Goal: Information Seeking & Learning: Learn about a topic

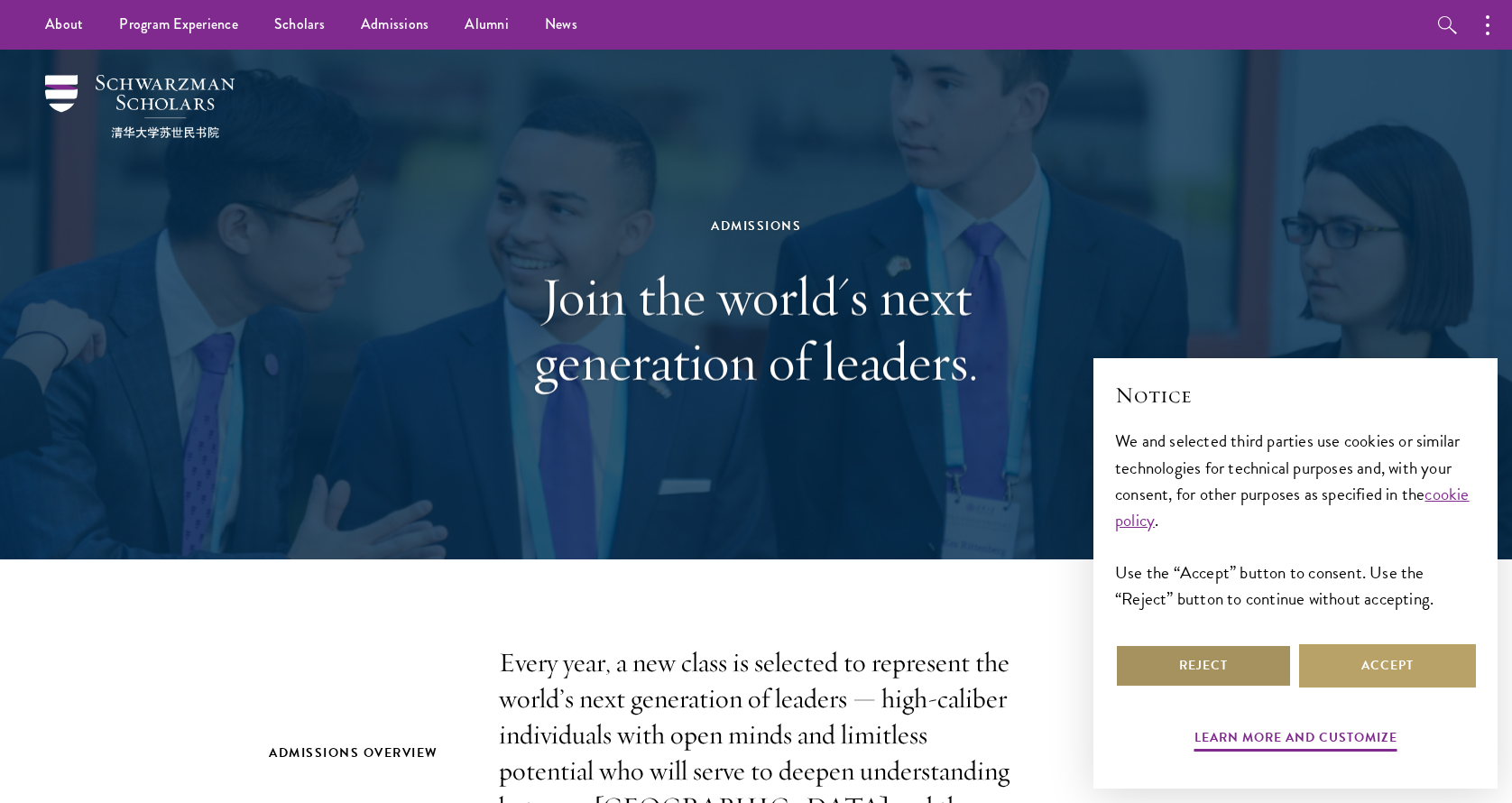
click at [1167, 662] on button "Reject" at bounding box center [1204, 665] width 177 height 43
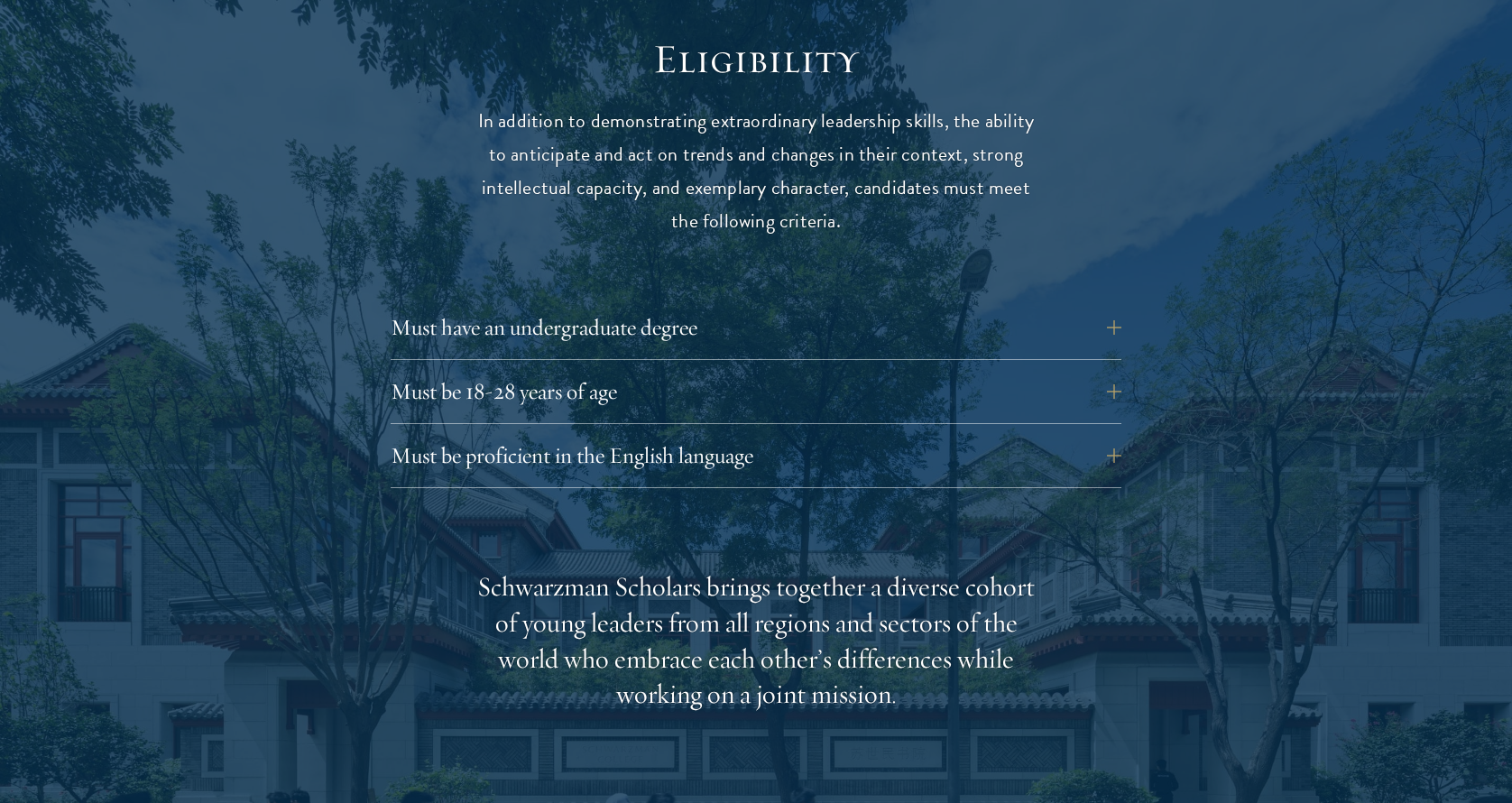
scroll to position [2378, 0]
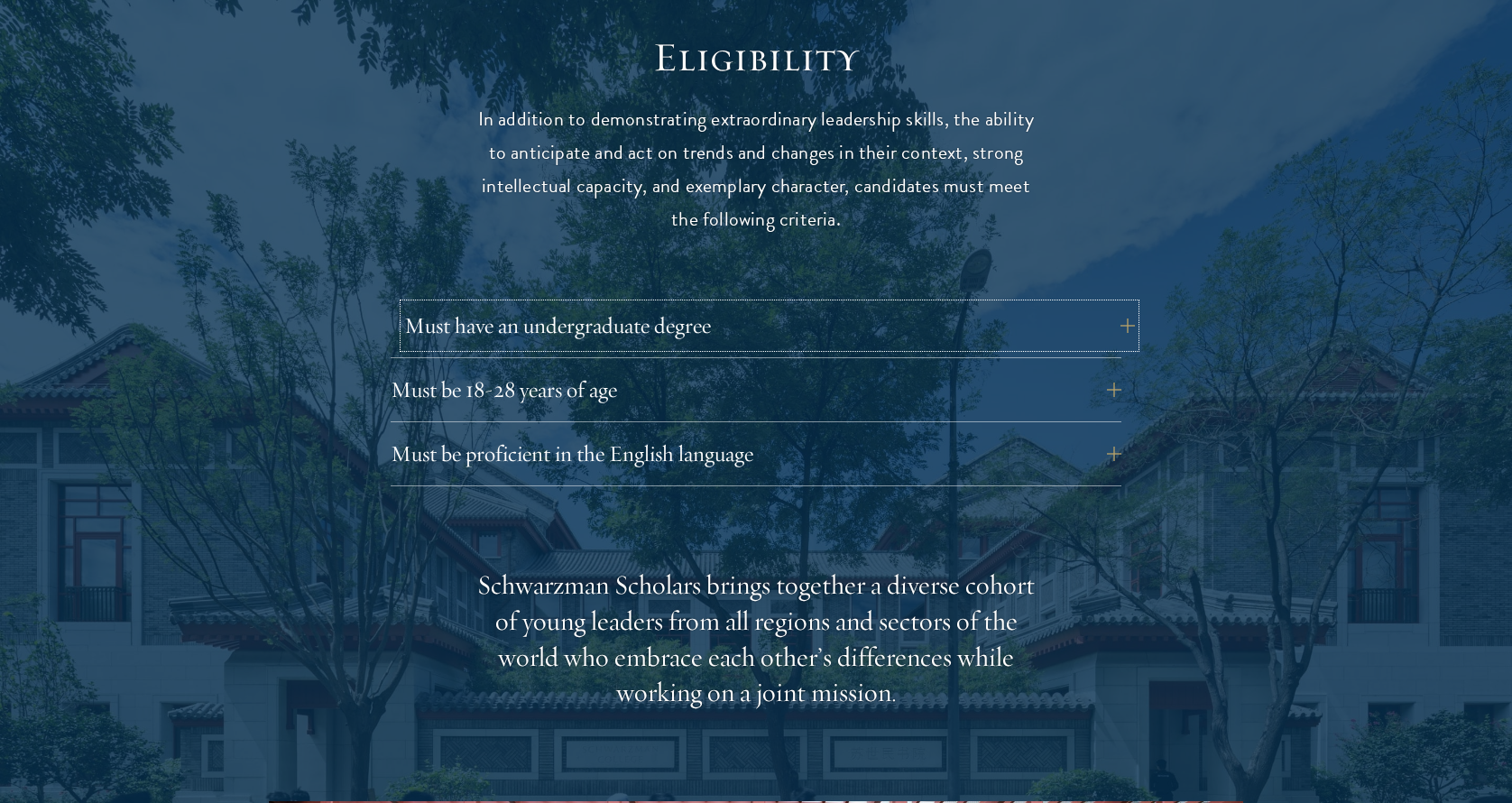
click at [853, 304] on button "Must have an undergraduate degree" at bounding box center [770, 325] width 731 height 43
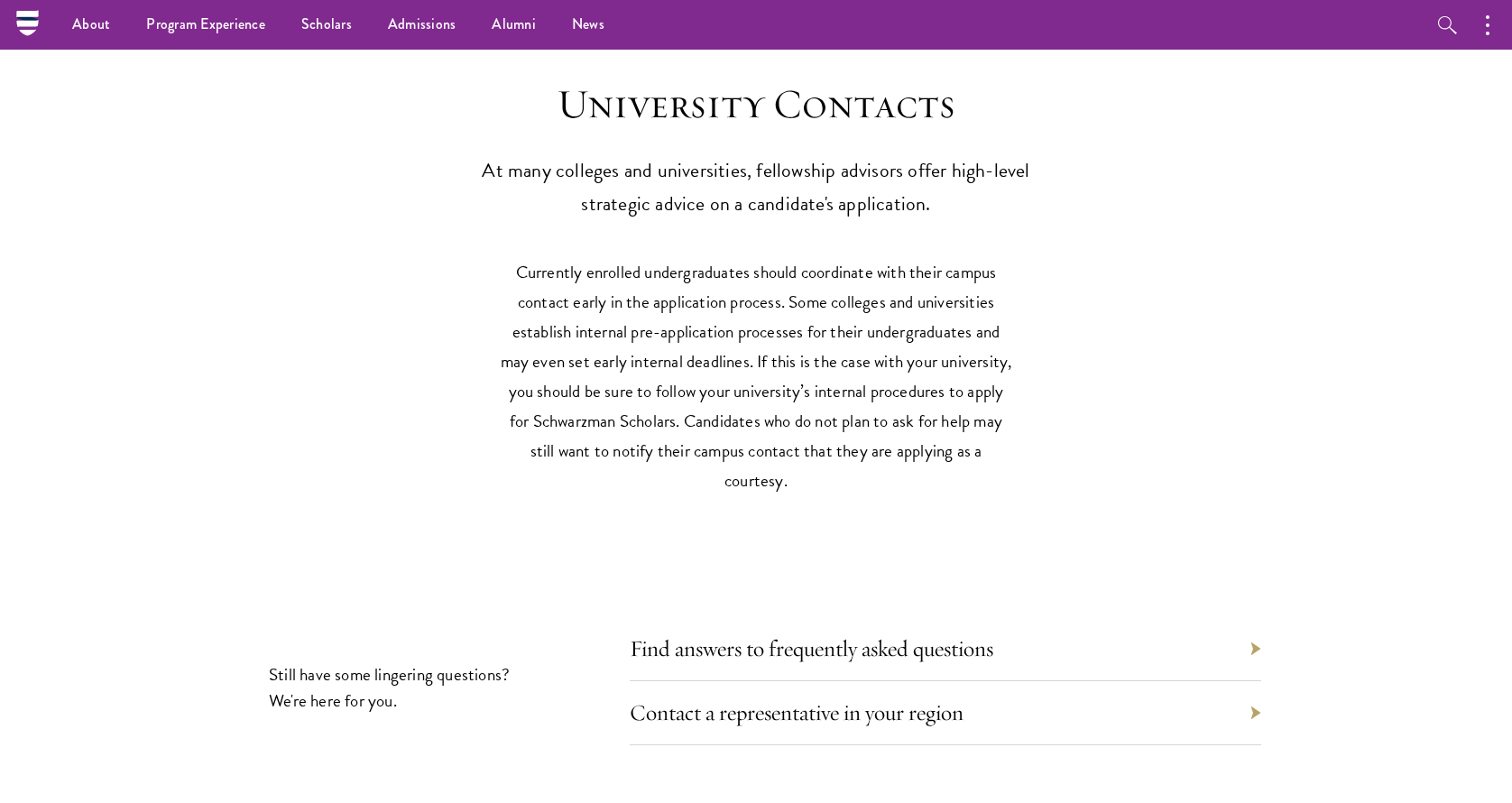
scroll to position [7820, 0]
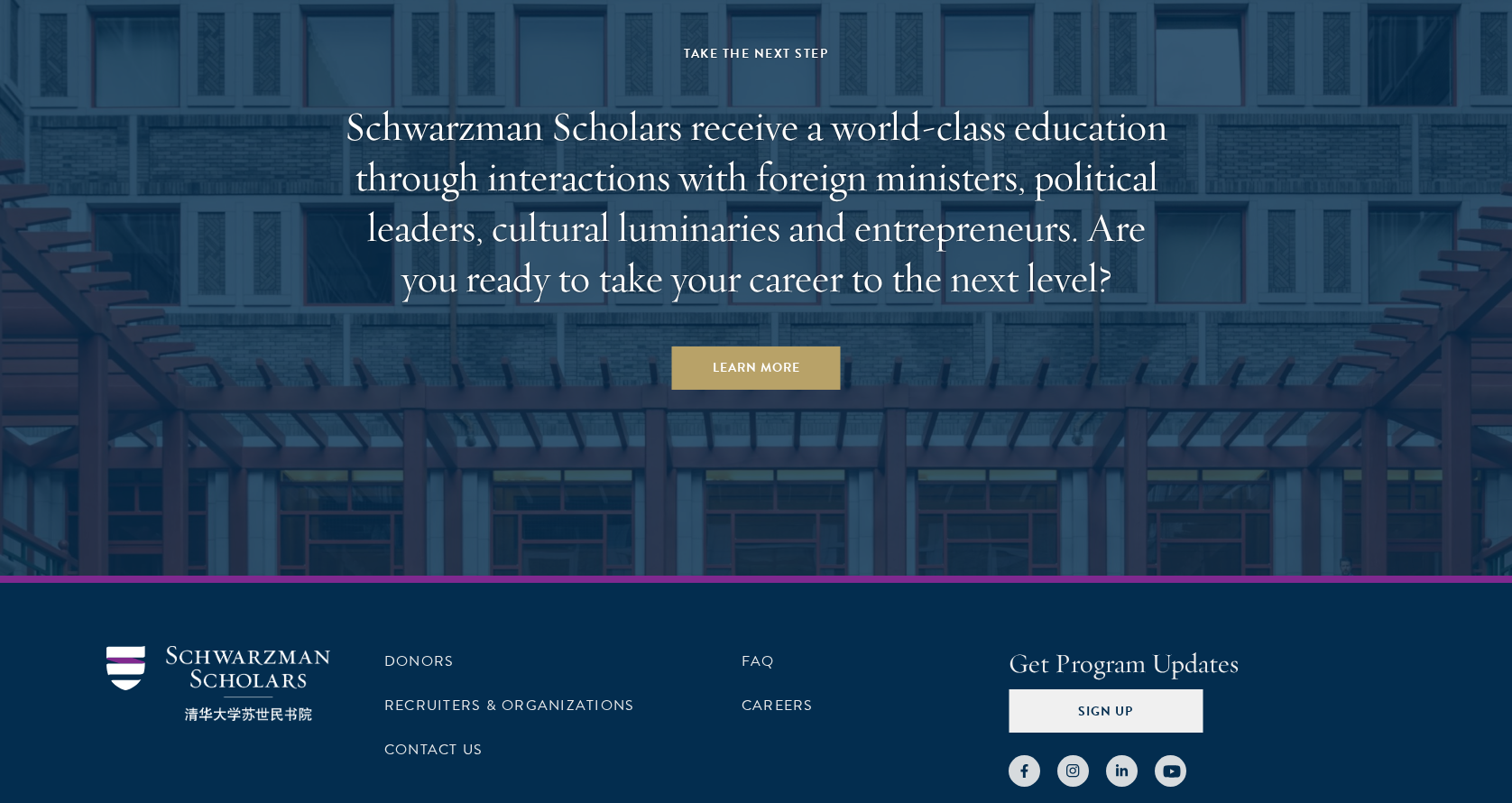
scroll to position [7854, 0]
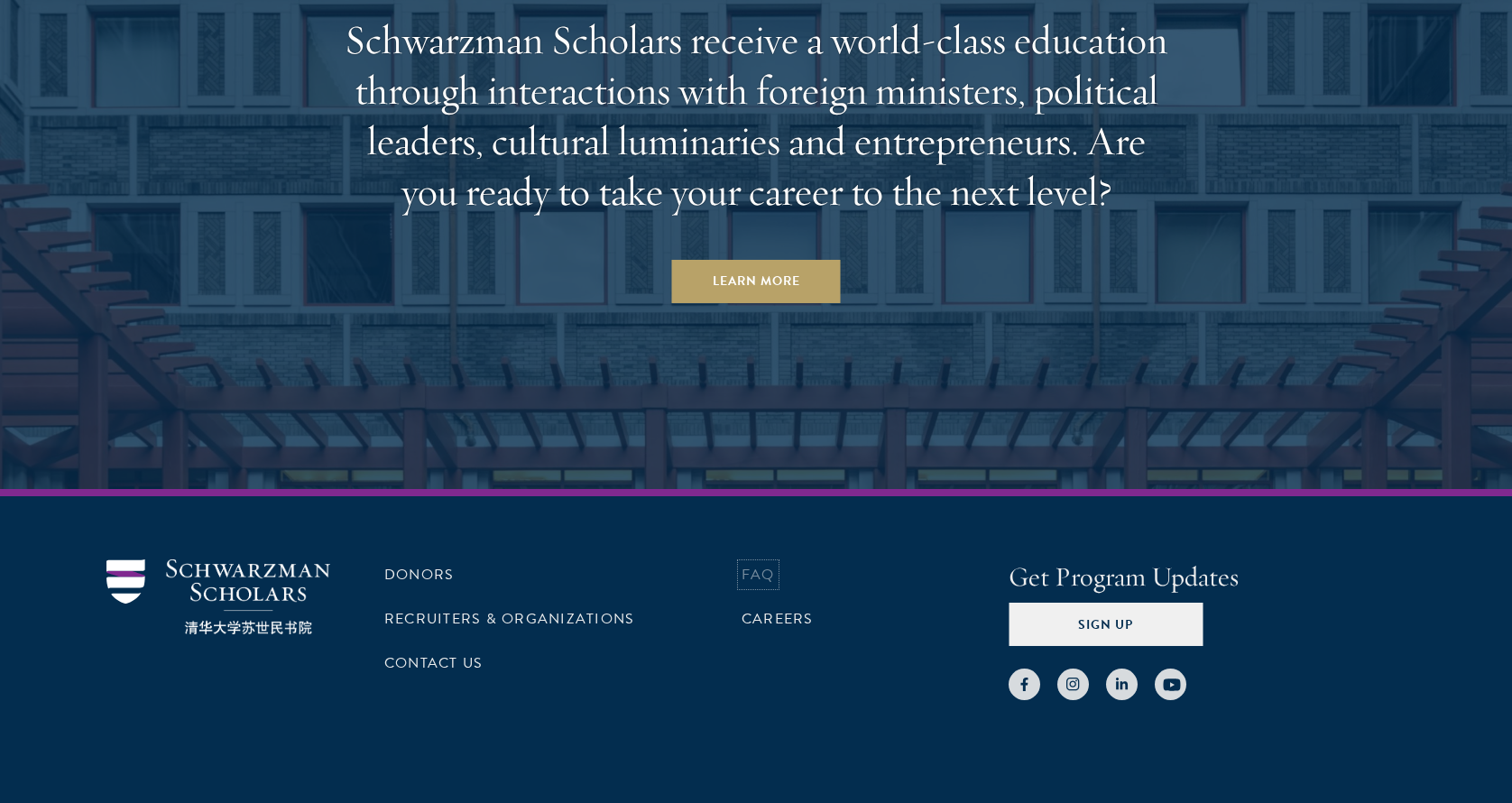
click at [745, 564] on link "FAQ" at bounding box center [758, 575] width 34 height 22
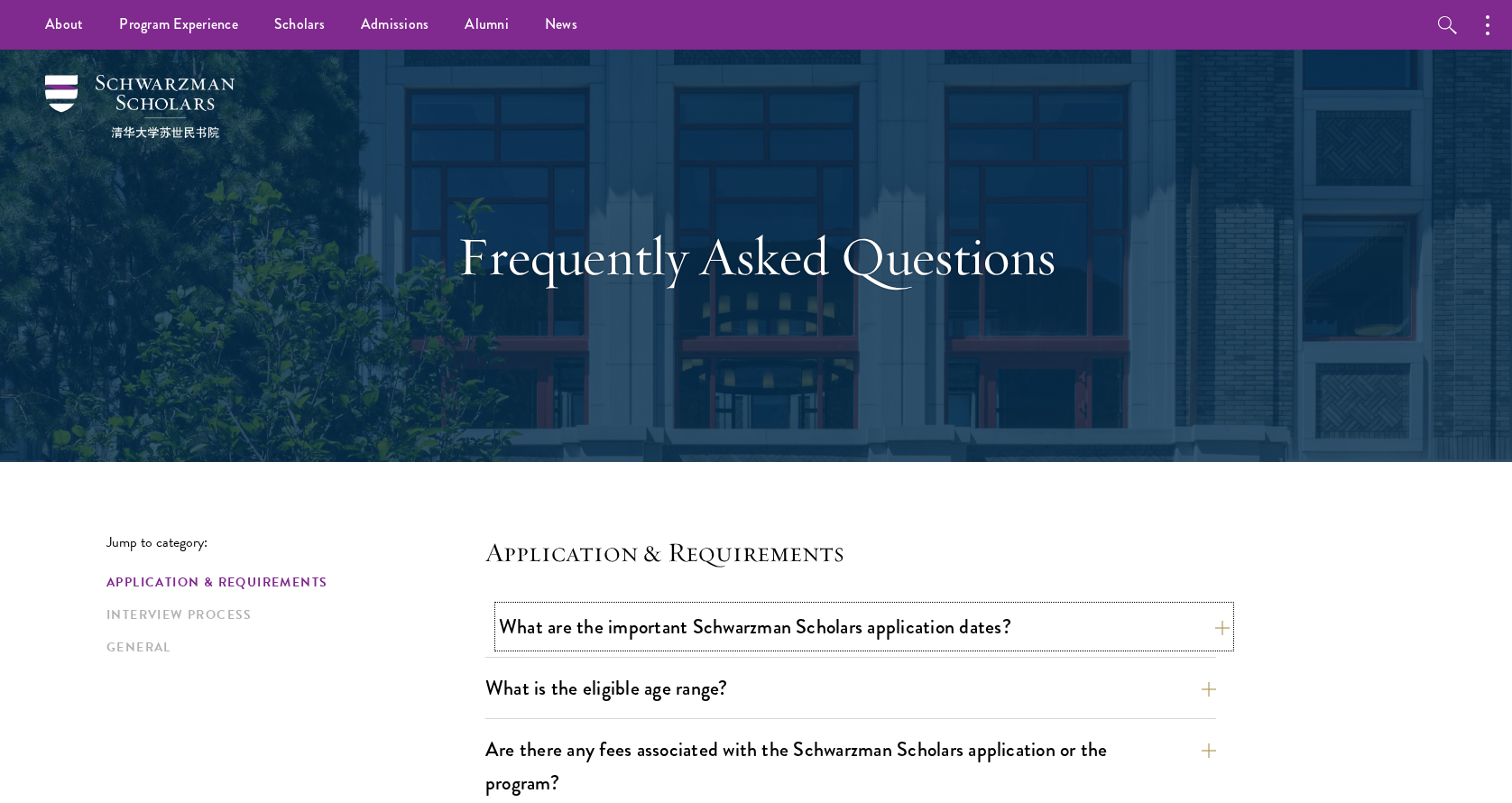
click at [1089, 630] on button "What are the important Schwarzman Scholars application dates?" at bounding box center [864, 627] width 731 height 40
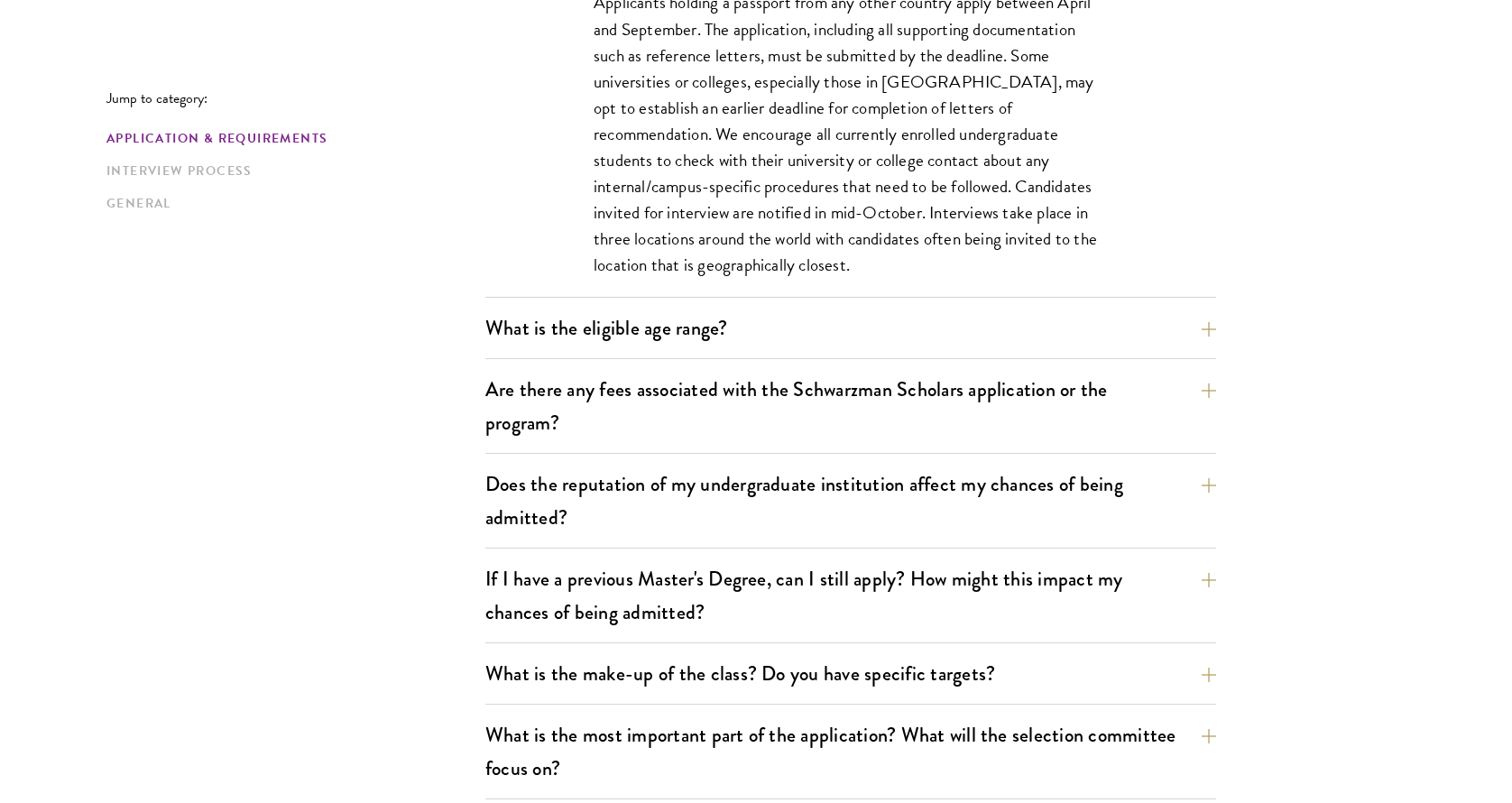
scroll to position [896, 0]
click at [641, 501] on button "Does the reputation of my undergraduate institution affect my chances of being …" at bounding box center [864, 500] width 731 height 74
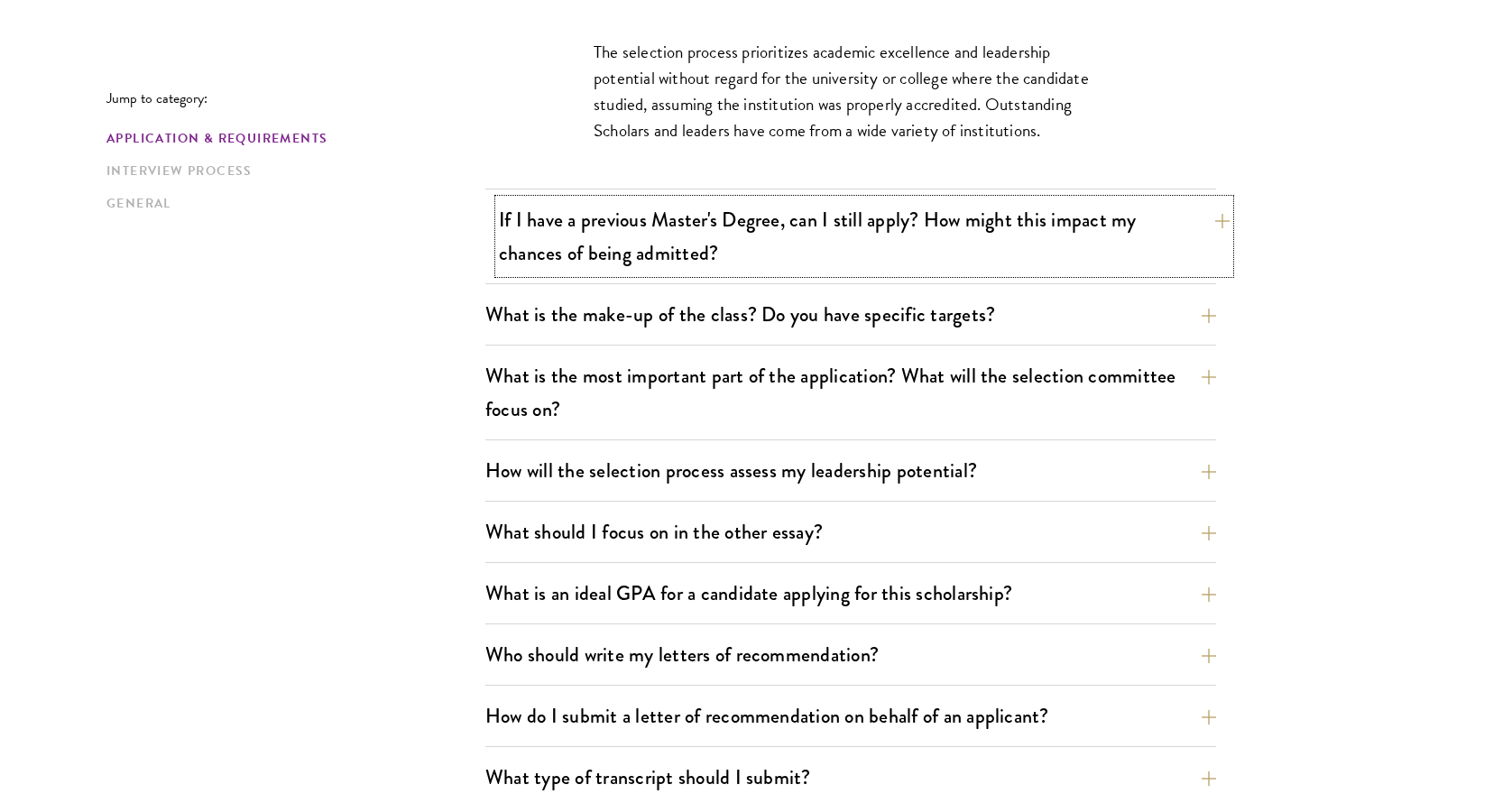
click at [723, 263] on button "If I have a previous Master's Degree, can I still apply? How might this impact …" at bounding box center [864, 236] width 731 height 74
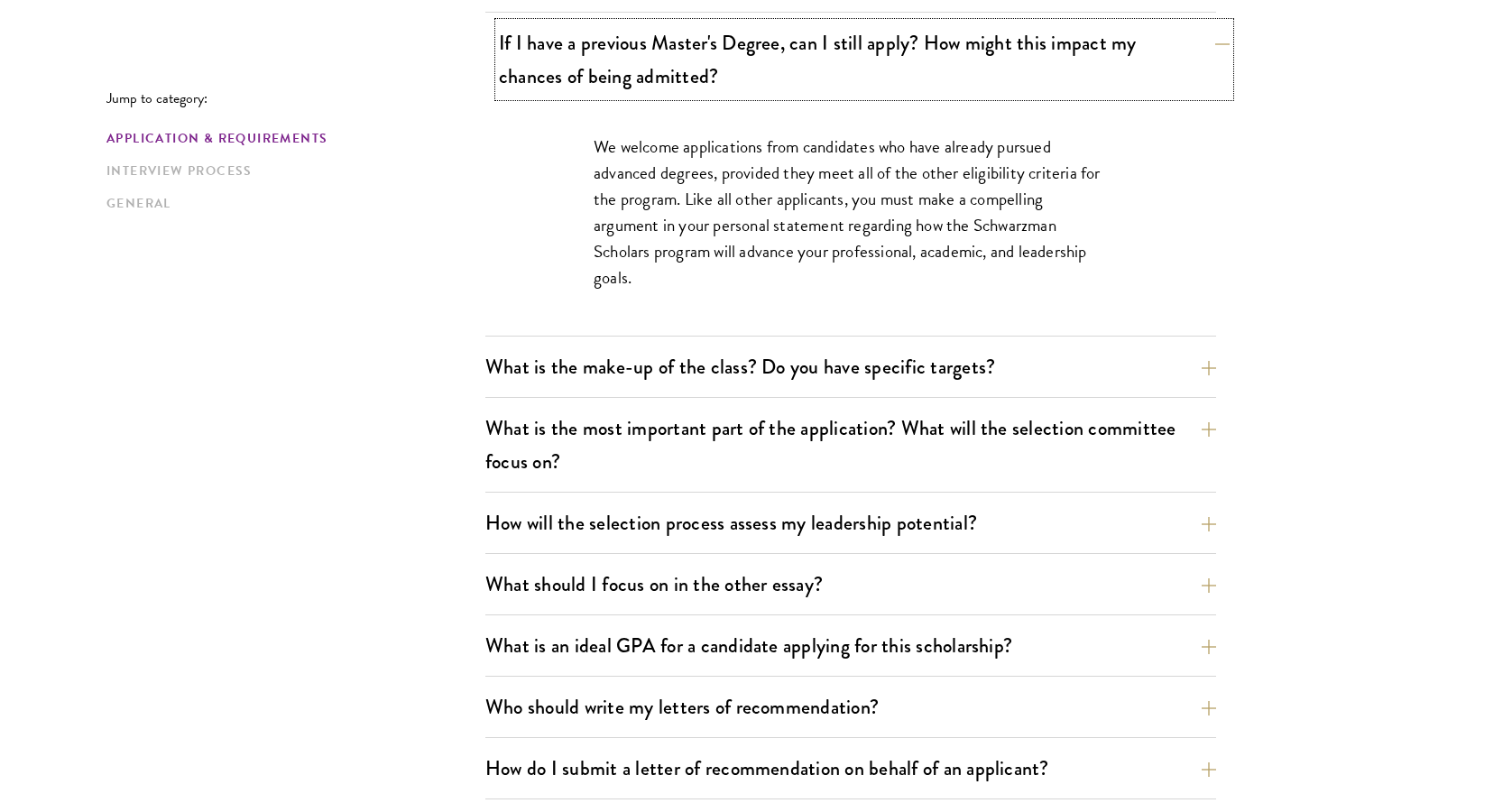
click at [821, 81] on button "If I have a previous Master's Degree, can I still apply? How might this impact …" at bounding box center [864, 59] width 731 height 74
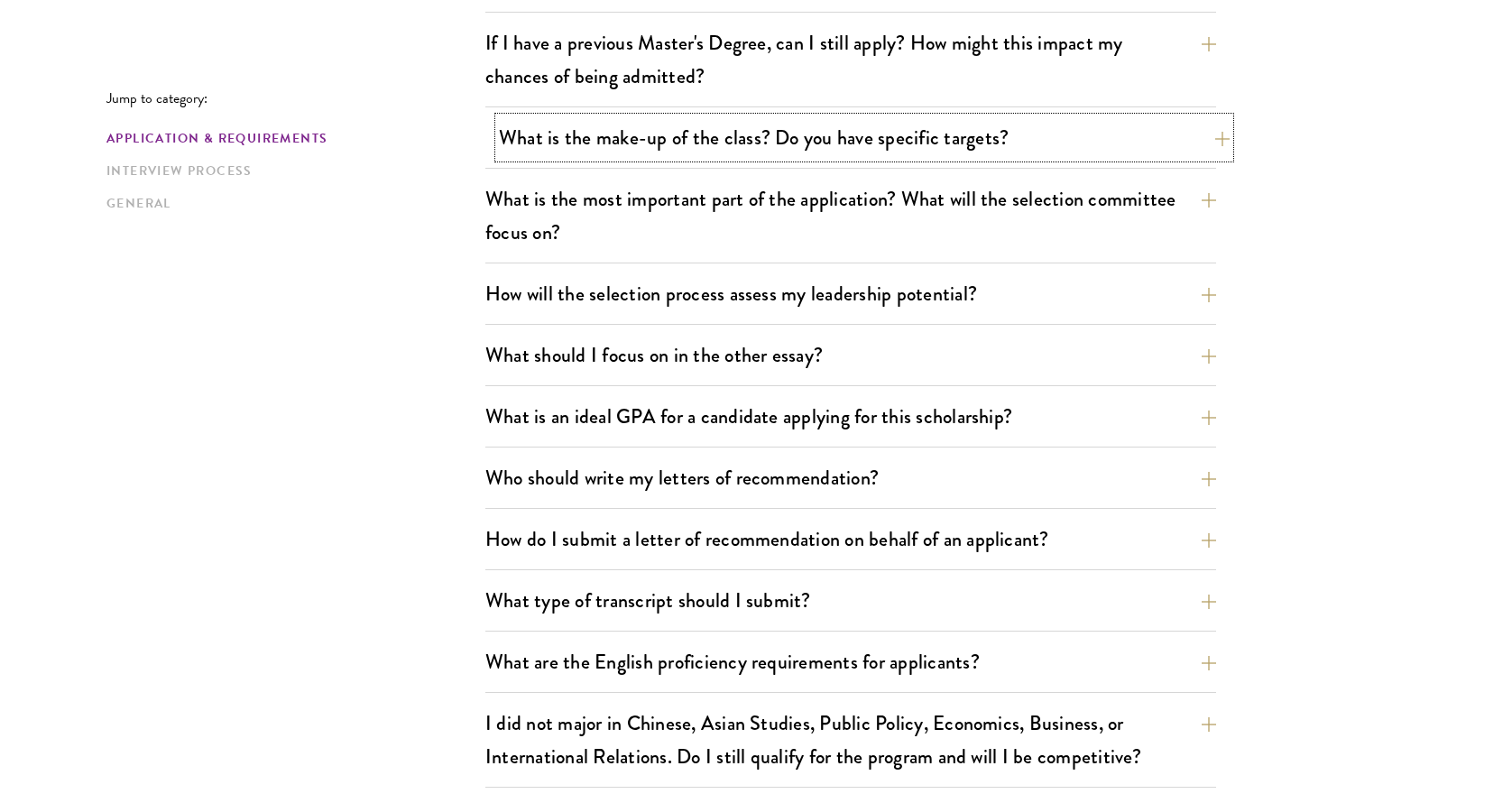
click at [700, 156] on button "What is the make-up of the class? Do you have specific targets?" at bounding box center [864, 137] width 731 height 40
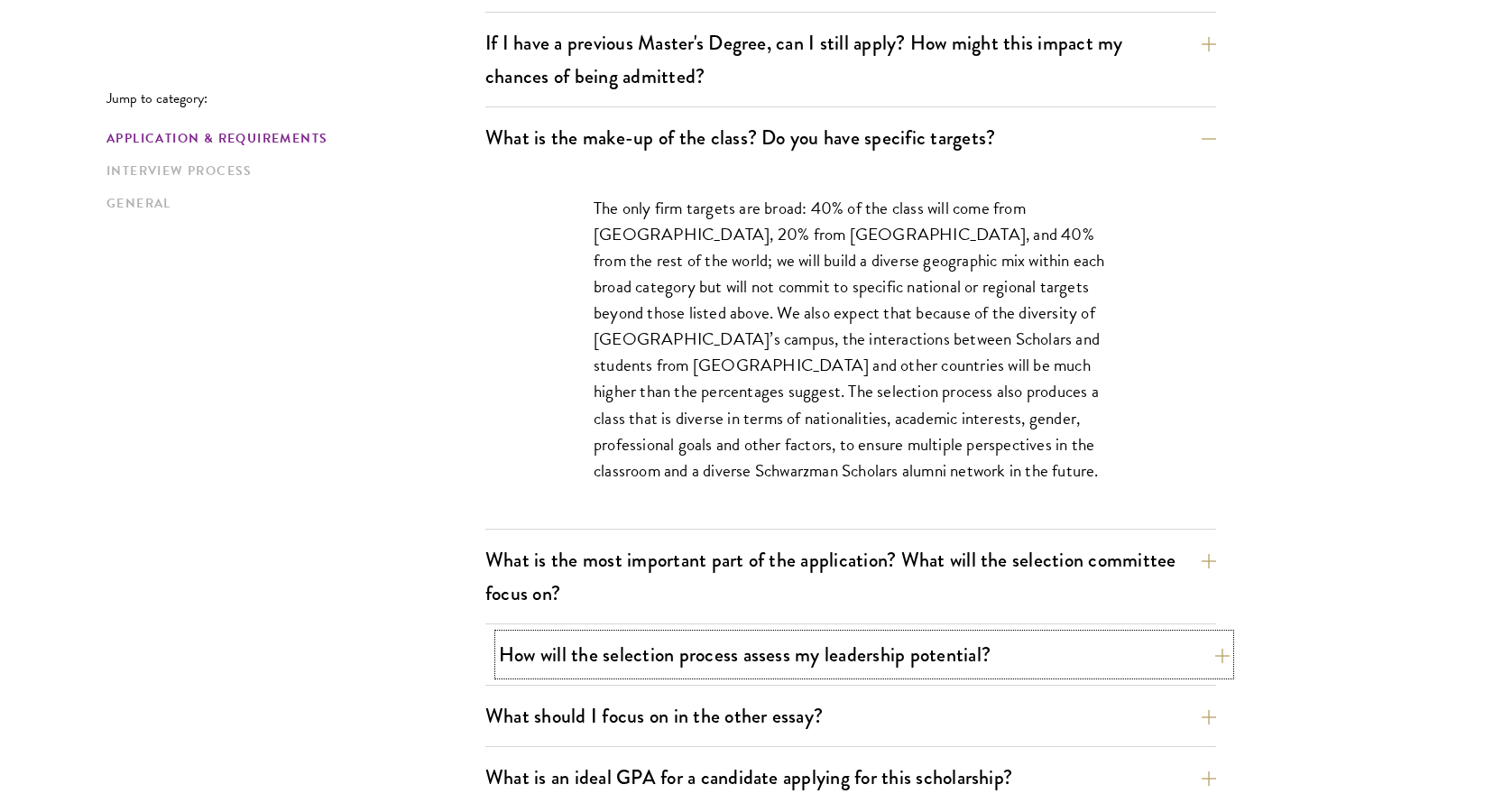
click at [653, 655] on button "How will the selection process assess my leadership potential?" at bounding box center [864, 654] width 731 height 40
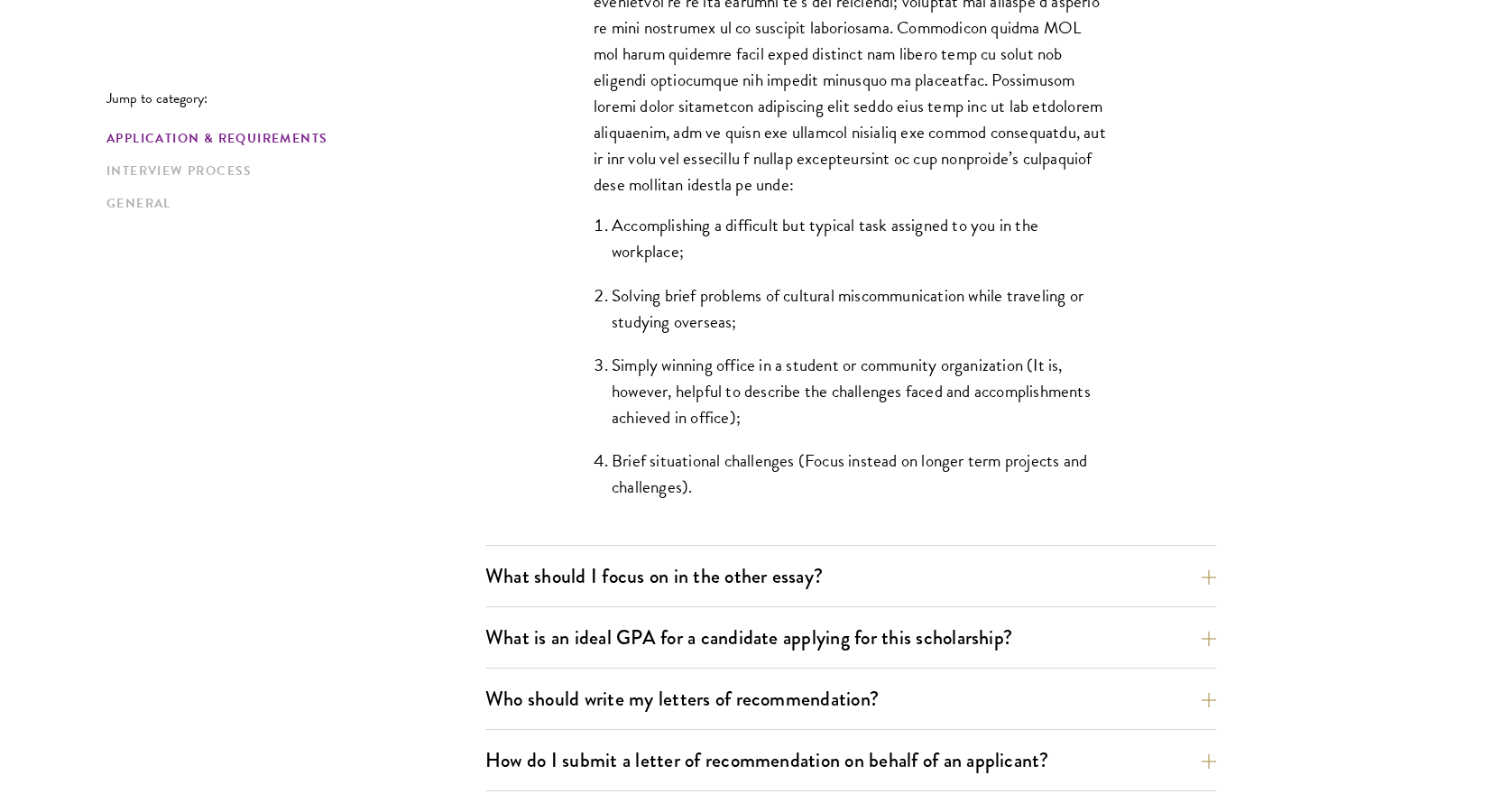
scroll to position [1627, 0]
click at [533, 643] on button "What is an ideal GPA for a candidate applying for this scholarship?" at bounding box center [864, 637] width 731 height 40
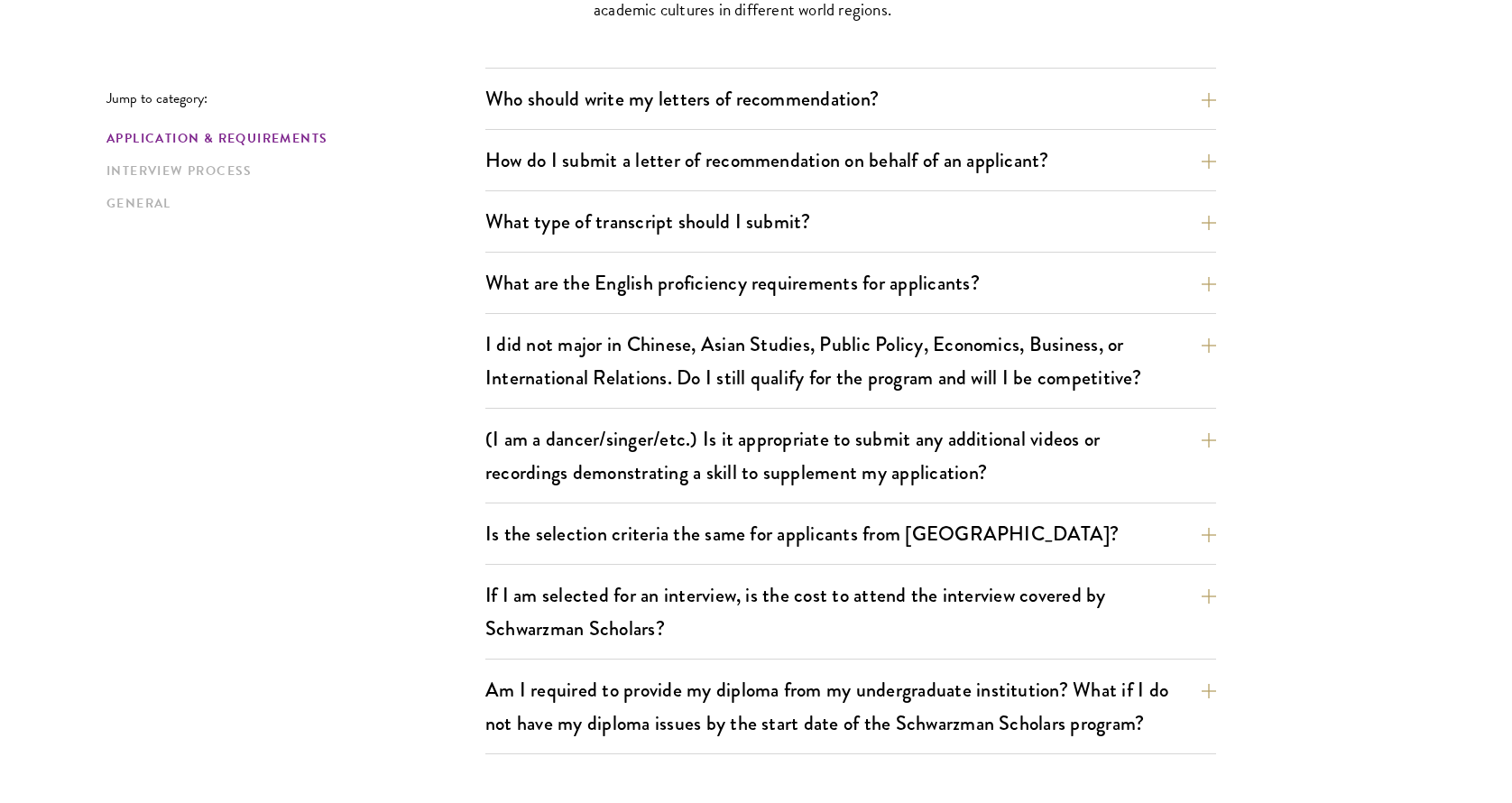
scroll to position [1614, 0]
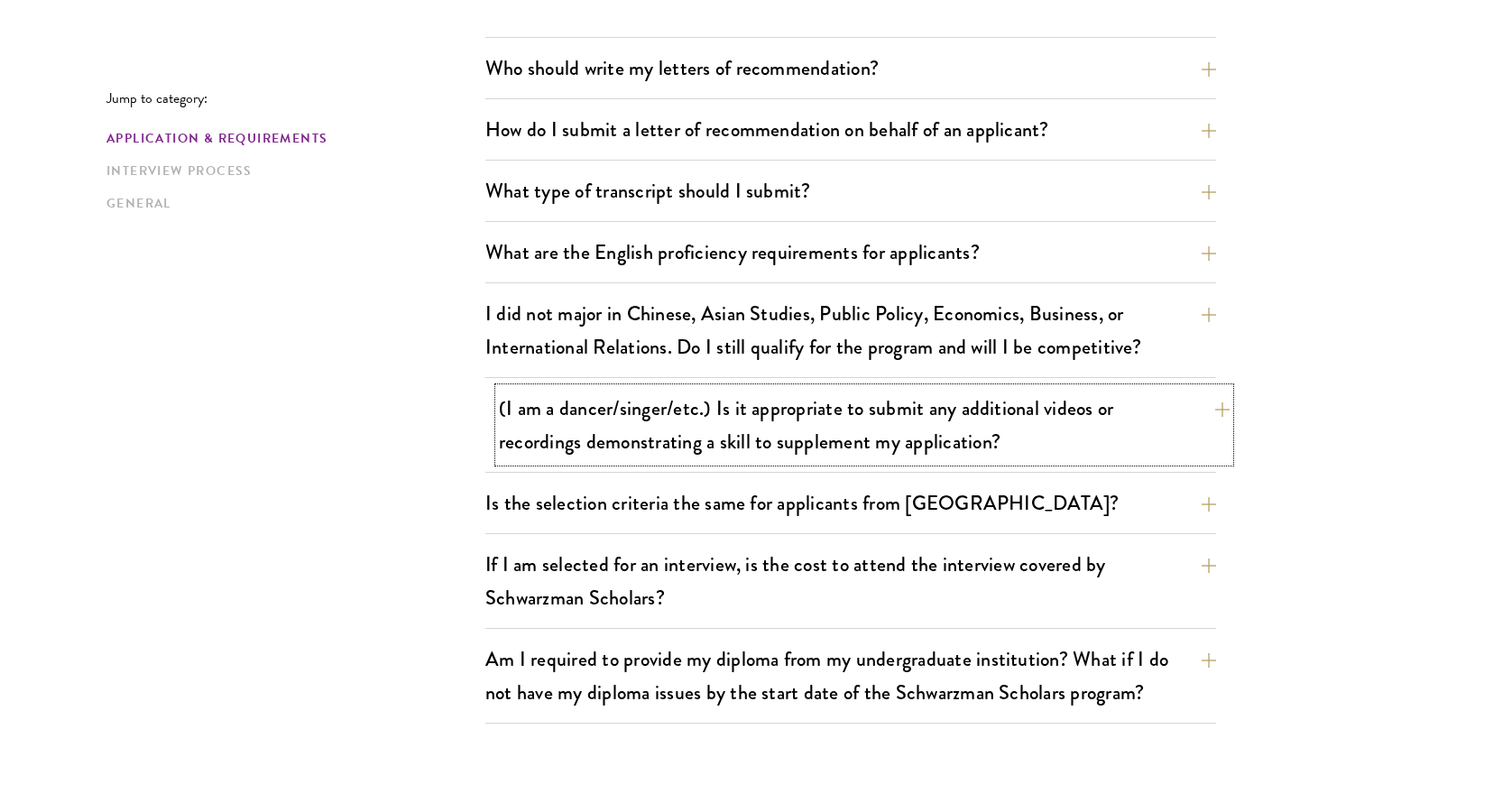
click at [738, 449] on button "(I am a dancer/singer/etc.) Is it appropriate to submit any additional videos o…" at bounding box center [864, 425] width 731 height 74
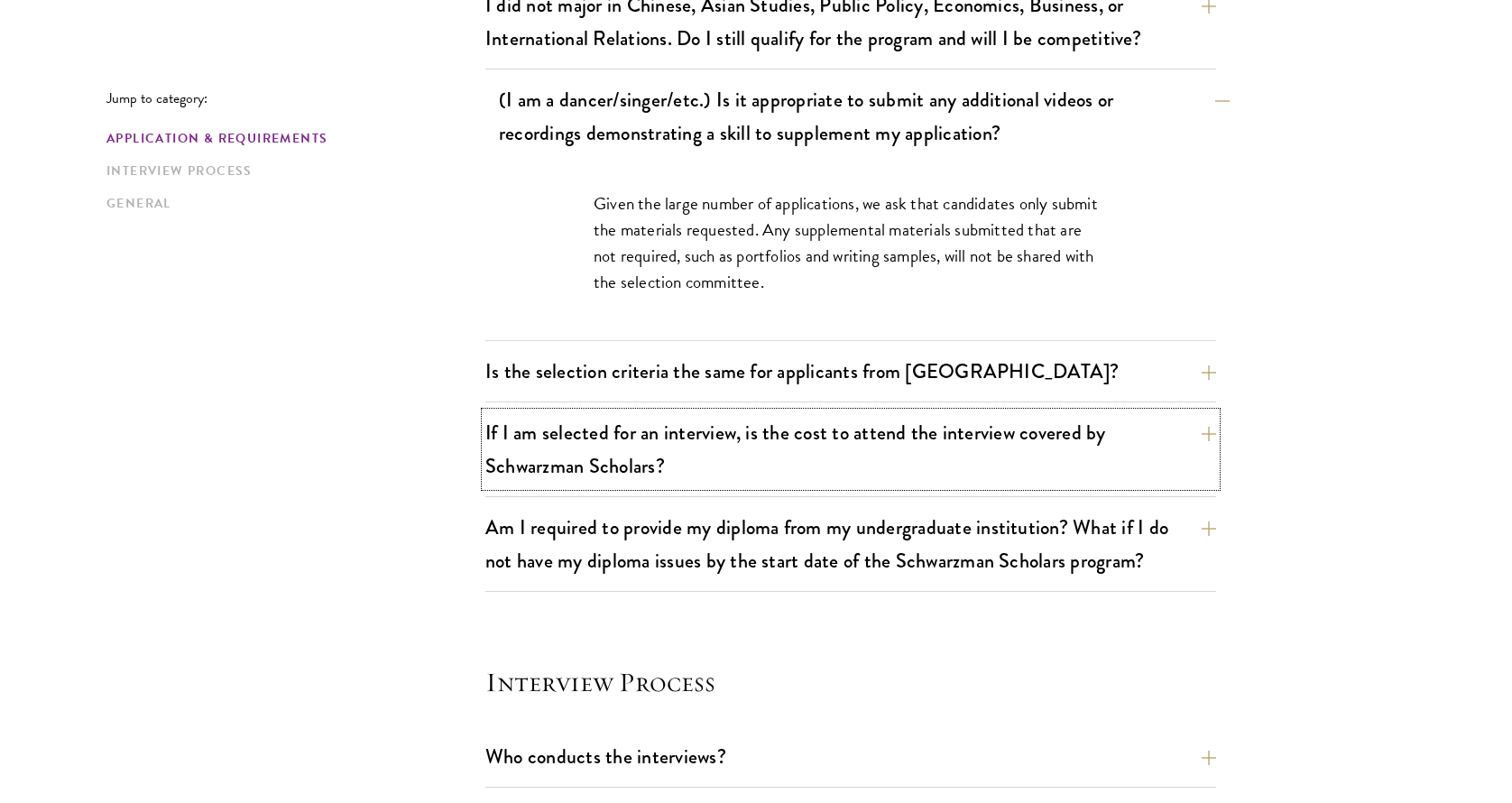
click at [738, 449] on button "If I am selected for an interview, is the cost to attend the interview covered …" at bounding box center [851, 449] width 731 height 74
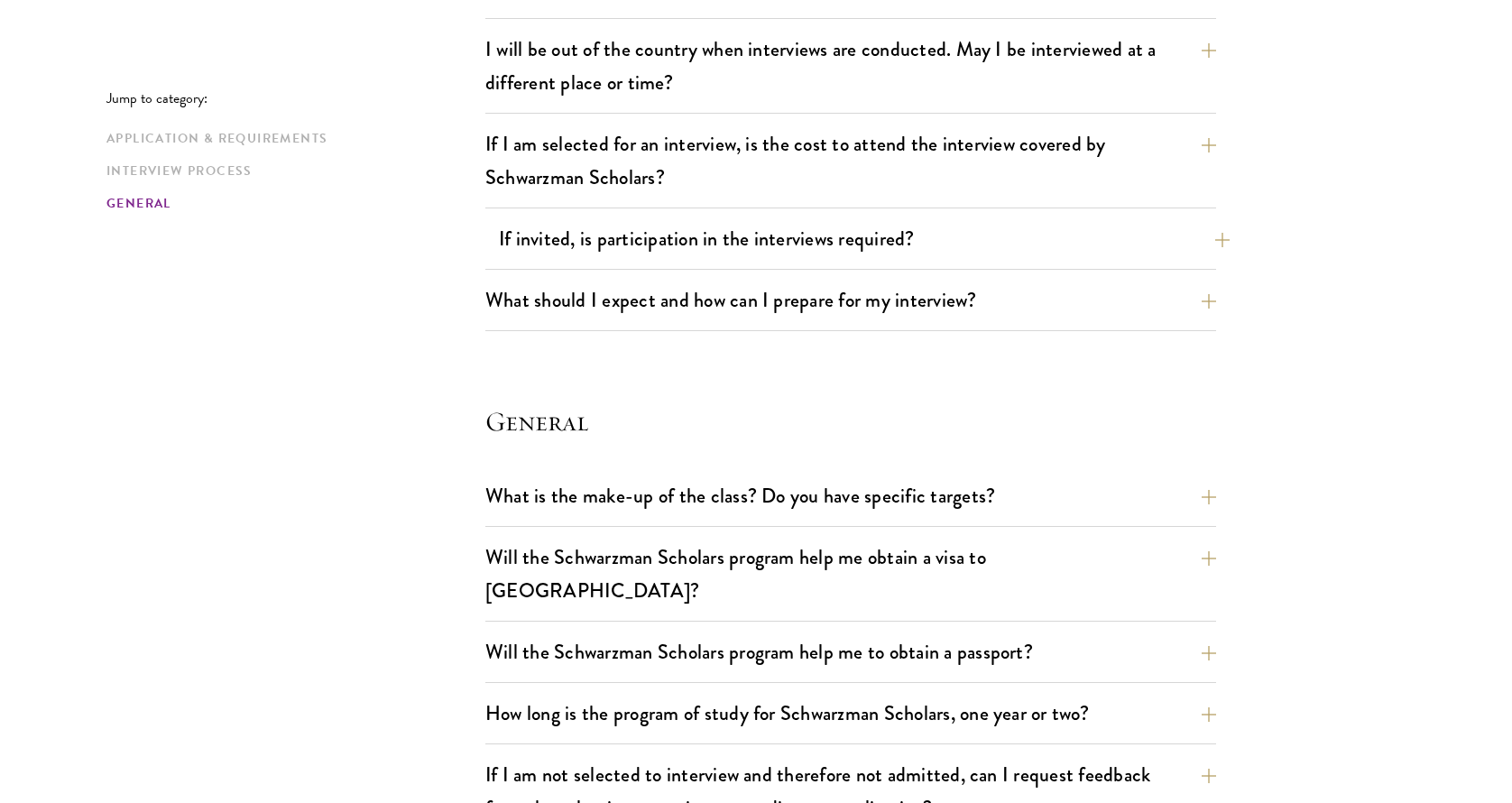
scroll to position [2334, 0]
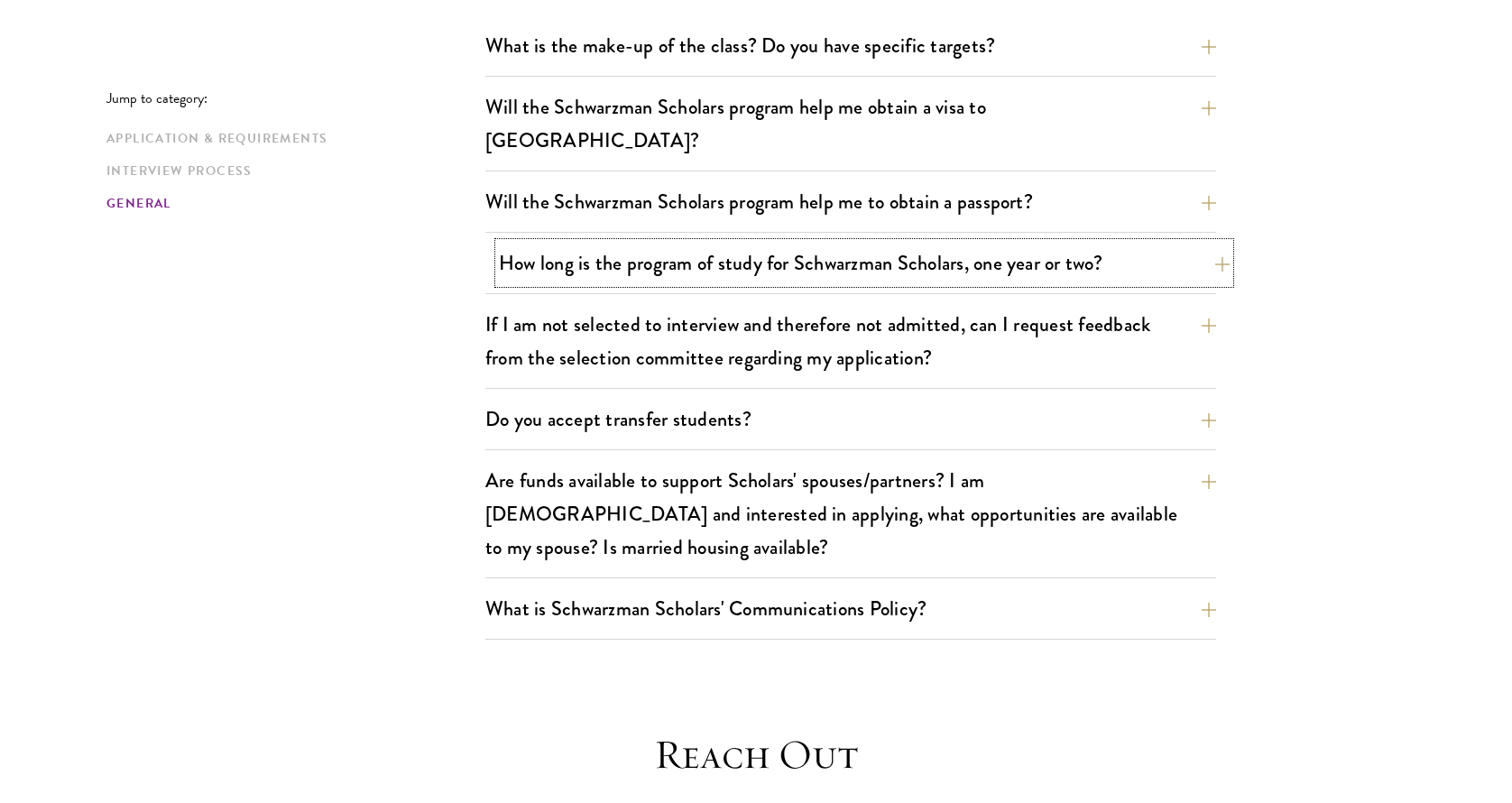
click at [798, 246] on button "How long is the program of study for Schwarzman Scholars, one year or two?" at bounding box center [864, 263] width 731 height 40
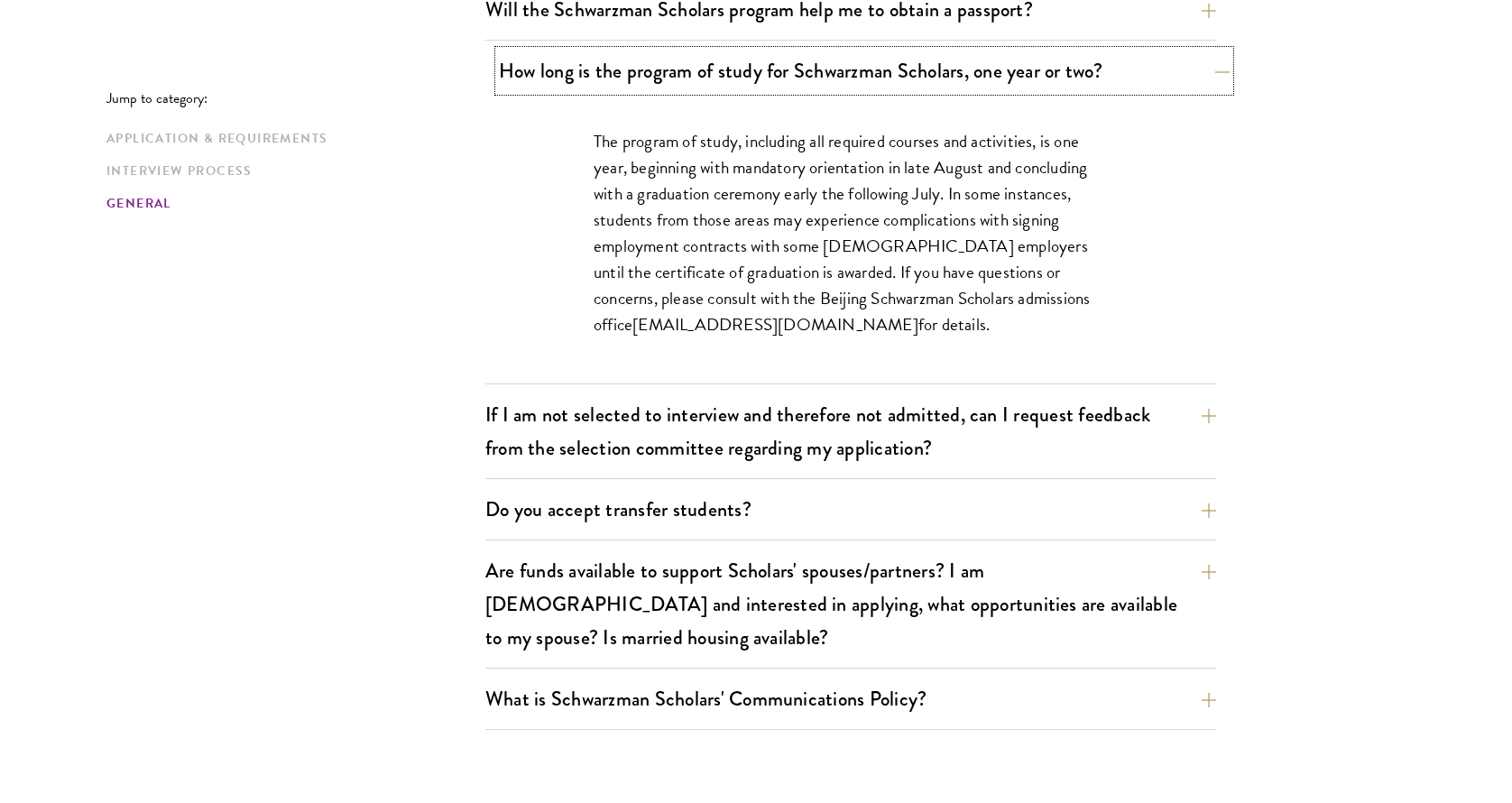
scroll to position [2849, 0]
click at [952, 412] on button "If I am not selected to interview and therefore not admitted, can I request fee…" at bounding box center [864, 430] width 731 height 74
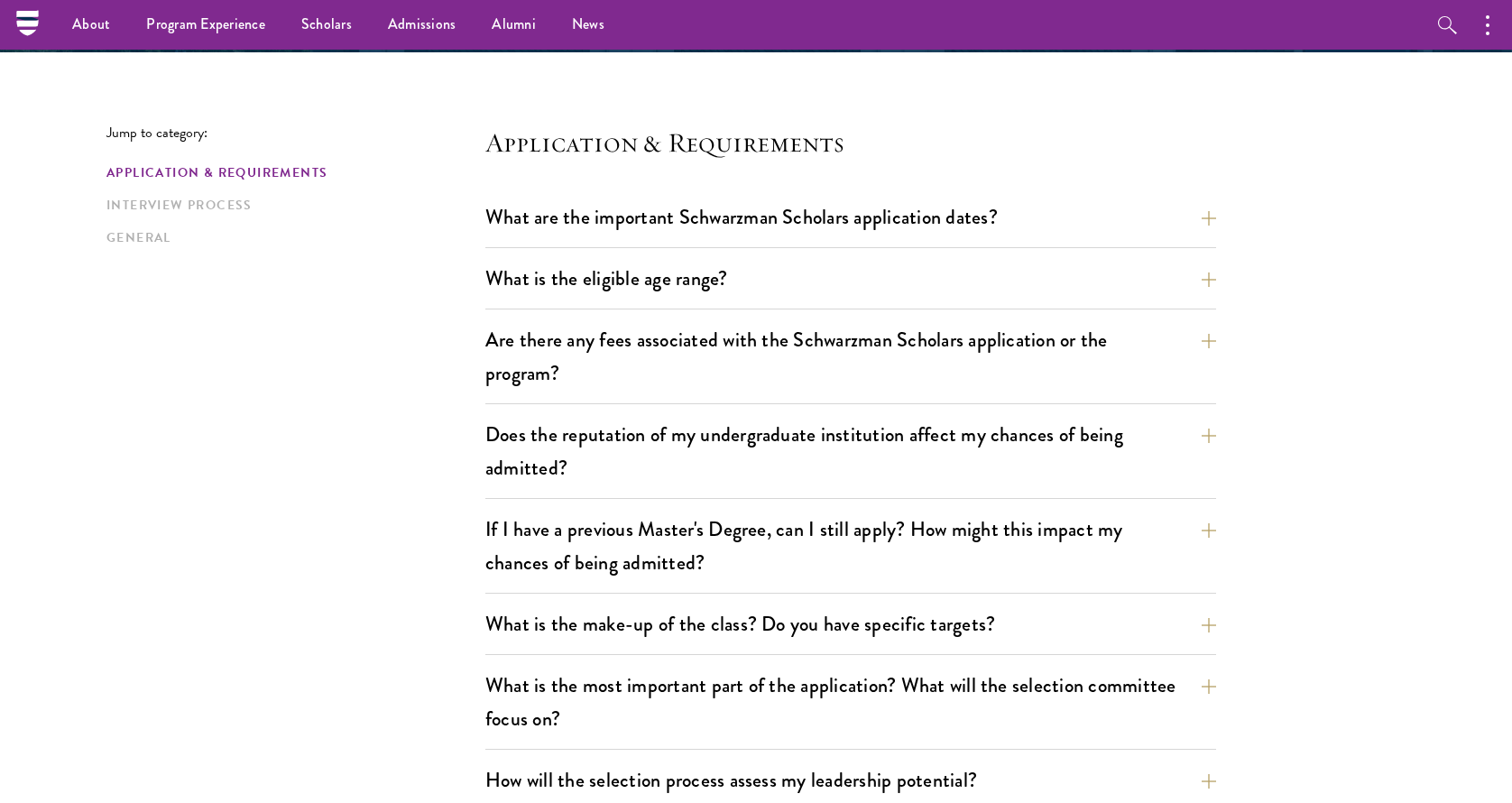
scroll to position [0, 0]
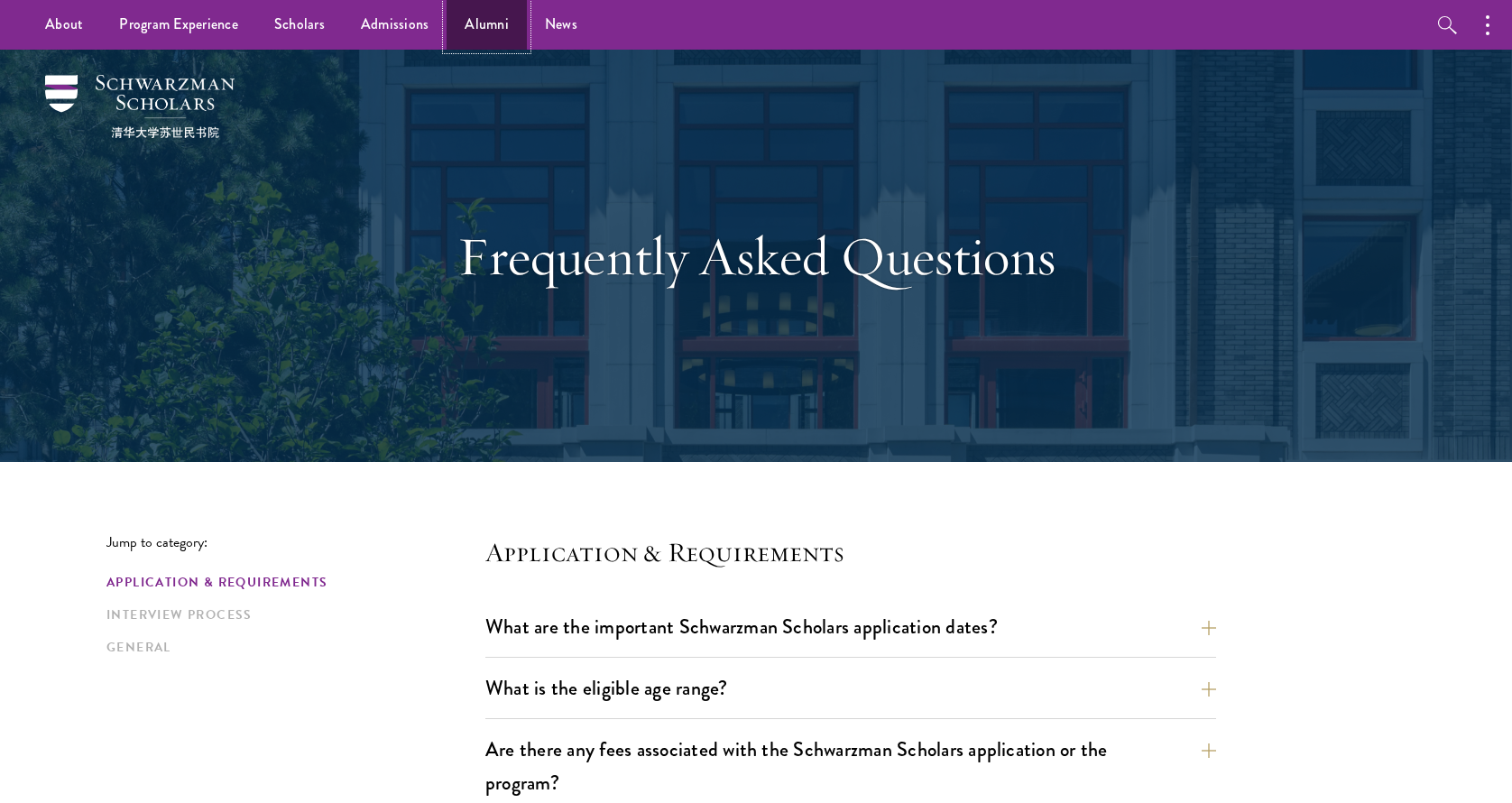
click at [447, 29] on link "Alumni" at bounding box center [487, 25] width 80 height 49
